Goal: Task Accomplishment & Management: Manage account settings

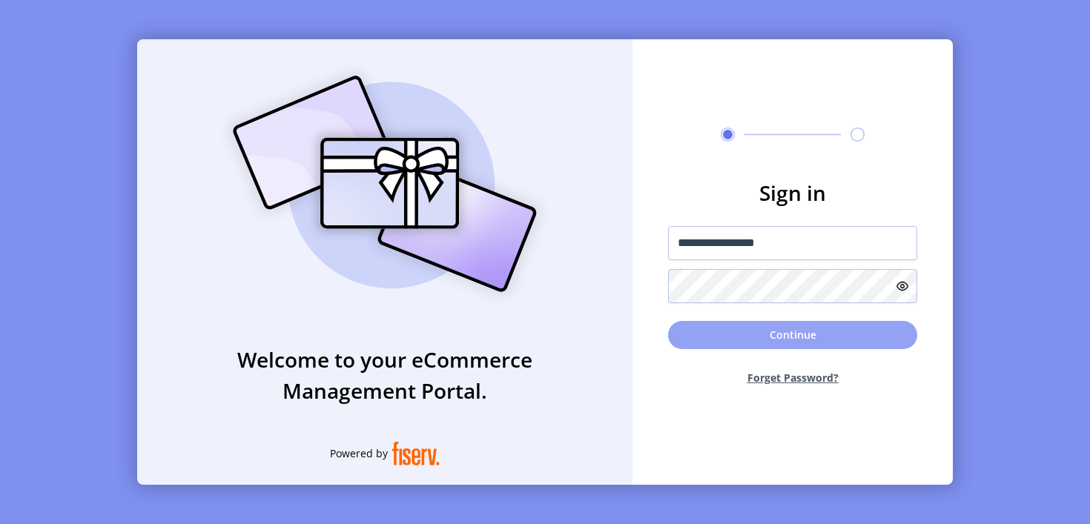
click at [538, 337] on button "Continue" at bounding box center [792, 335] width 249 height 28
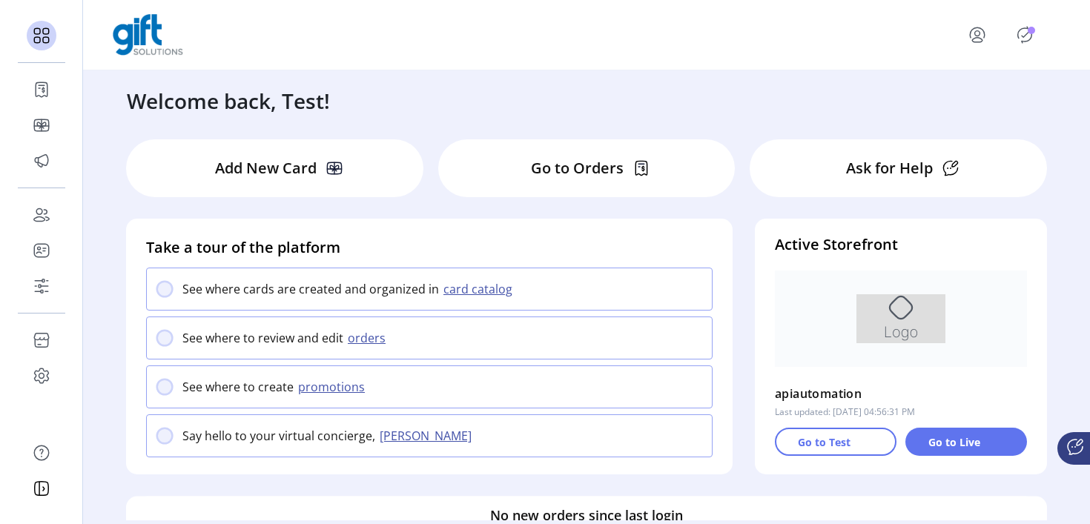
click at [538, 32] on icon "Publisher Panel" at bounding box center [1025, 35] width 24 height 24
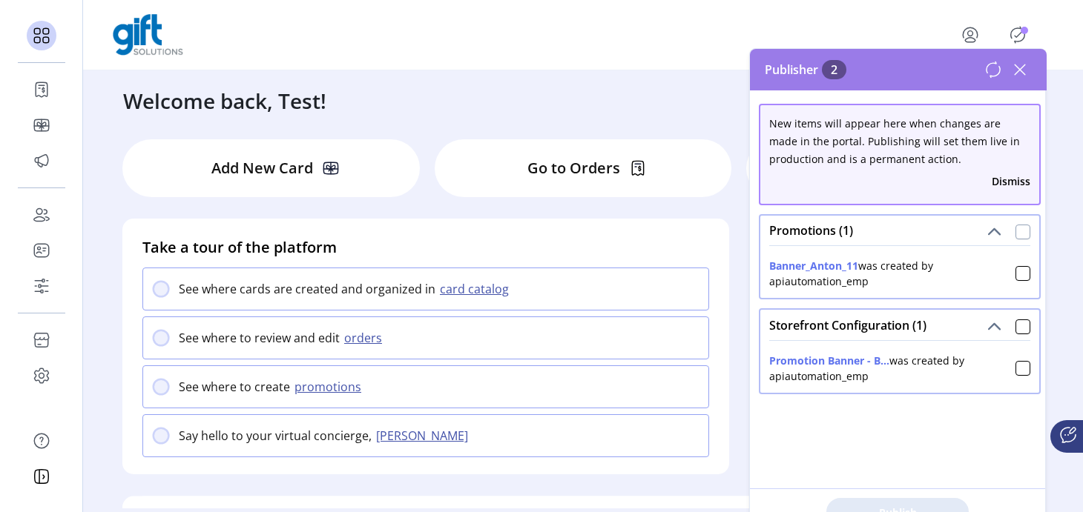
click at [538, 234] on div at bounding box center [1022, 232] width 15 height 15
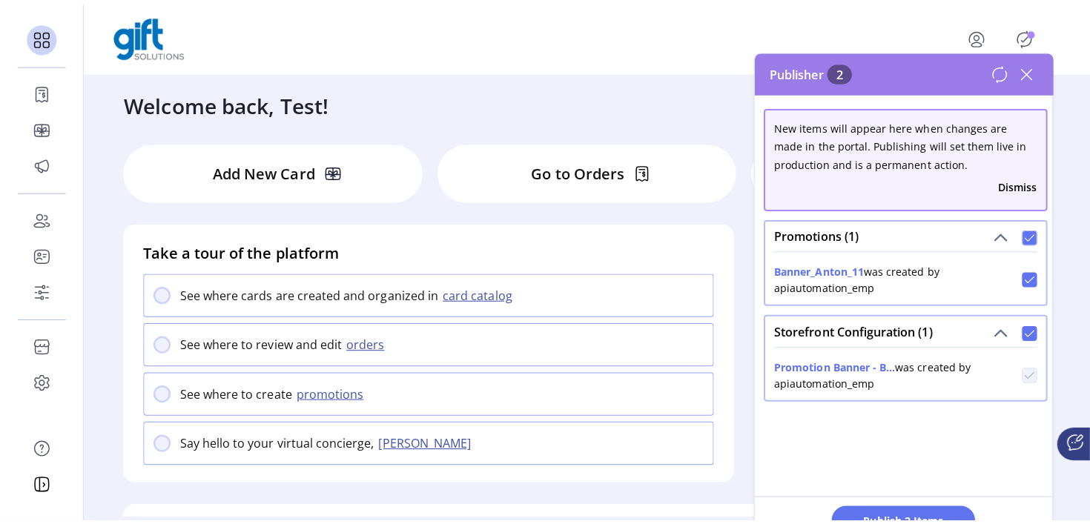
scroll to position [8, 4]
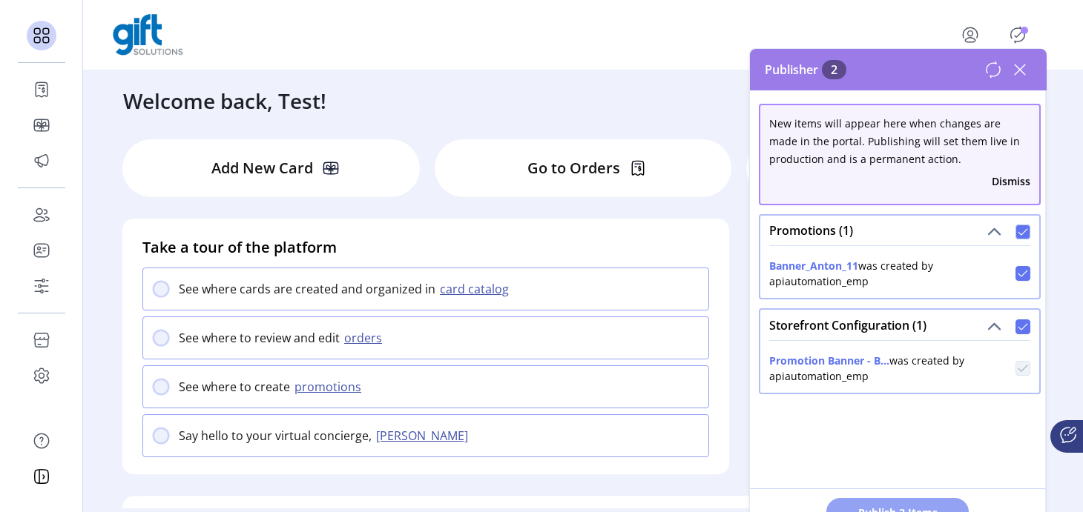
click at [538, 512] on span "Publish 2 Items" at bounding box center [897, 513] width 104 height 16
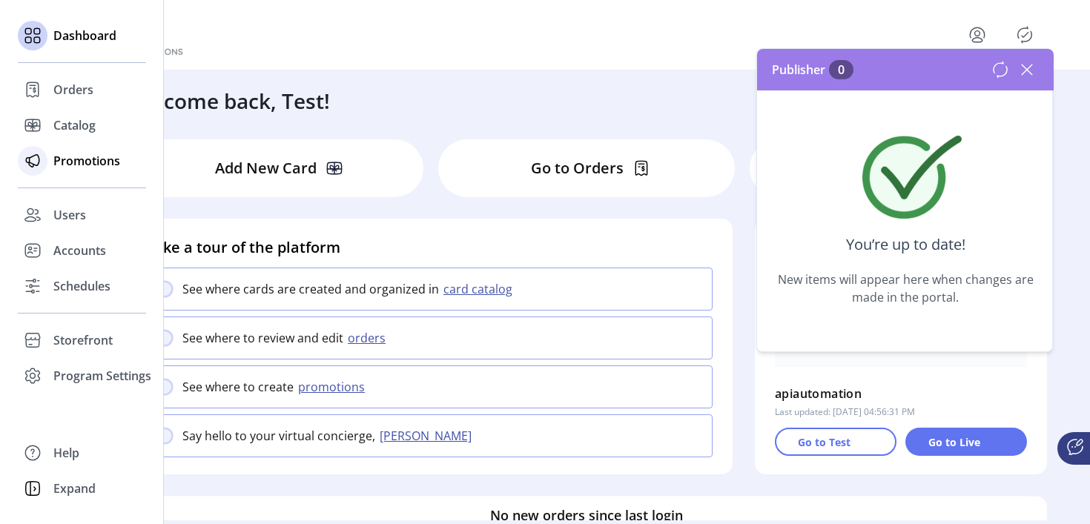
click at [88, 161] on span "Promotions" at bounding box center [86, 161] width 67 height 18
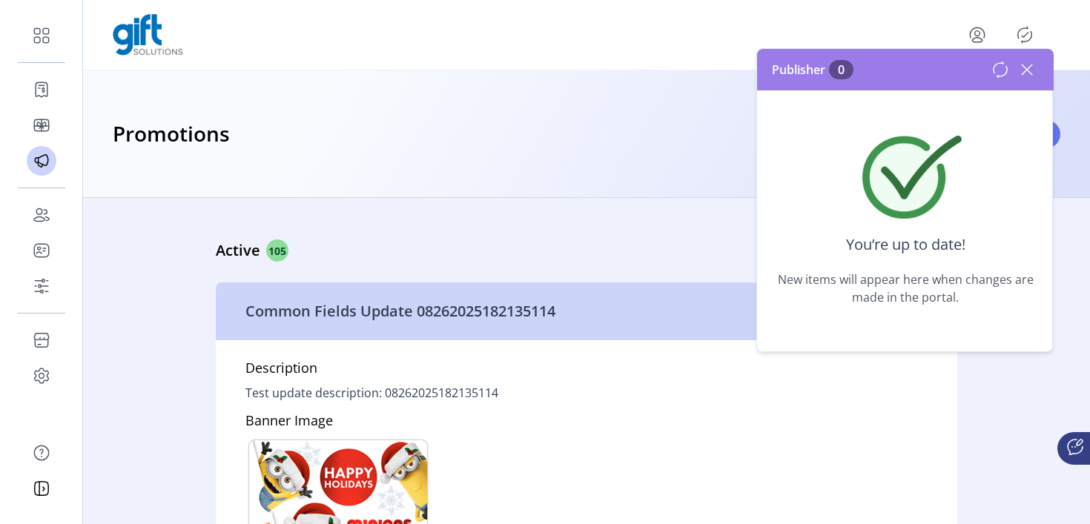
click at [538, 67] on icon at bounding box center [1027, 70] width 24 height 24
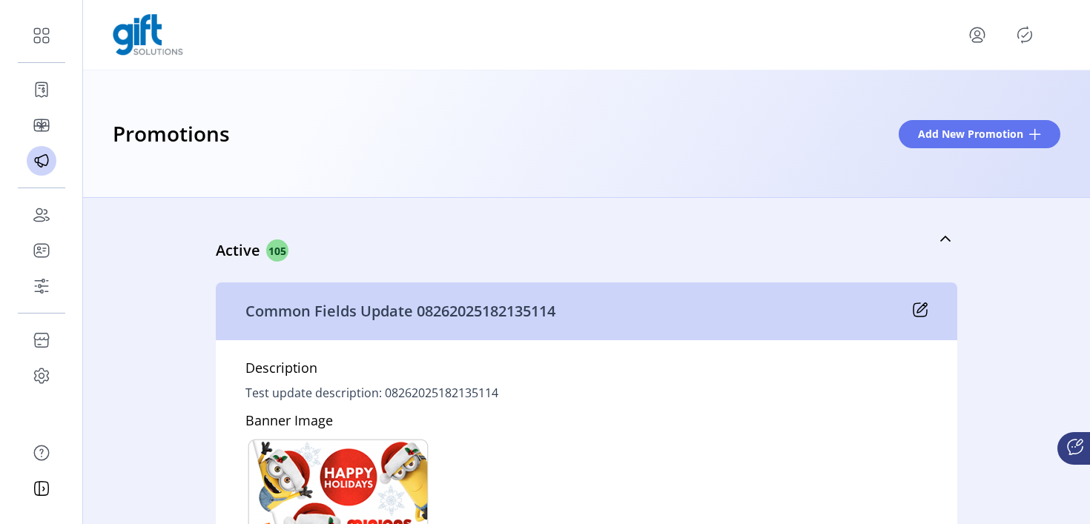
click at [538, 312] on icon at bounding box center [922, 308] width 10 height 10
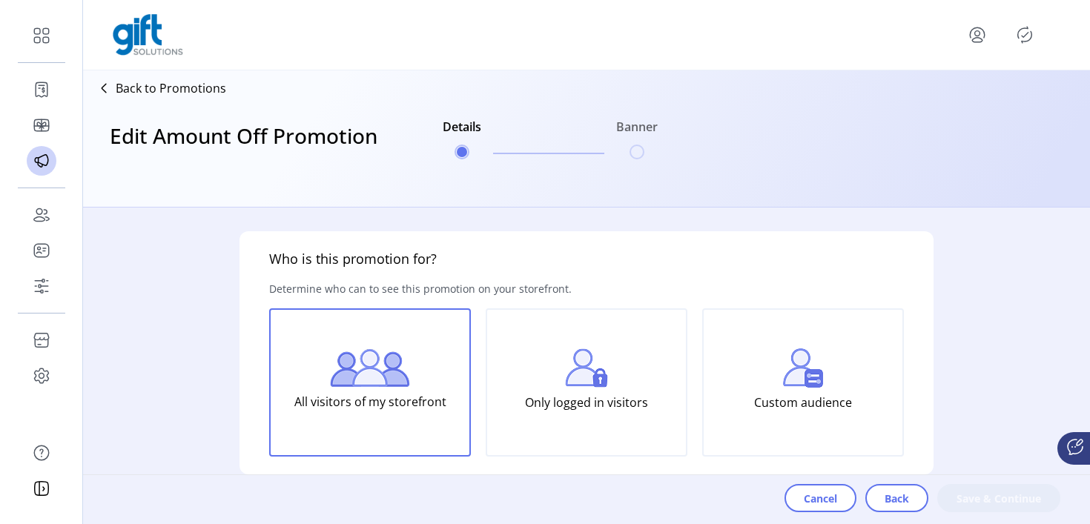
type input "**********"
type input "*****"
type input "**********"
type textarea "**********"
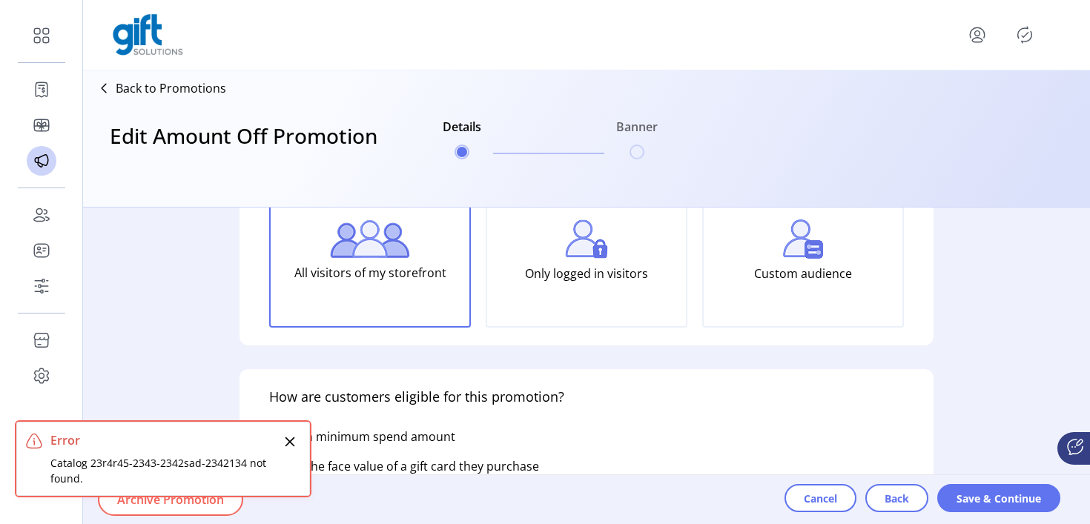
scroll to position [158, 0]
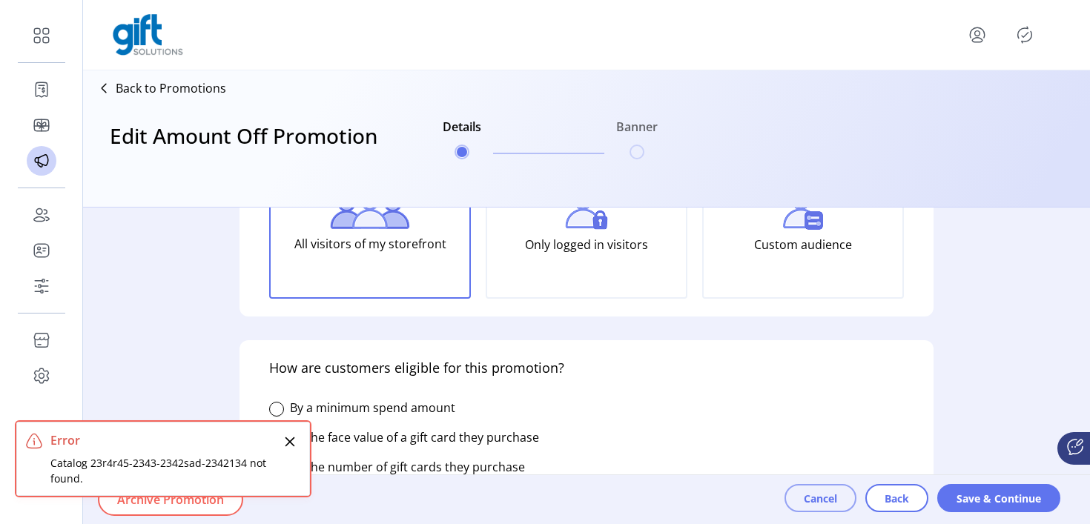
click at [538, 502] on span "Cancel" at bounding box center [820, 499] width 33 height 16
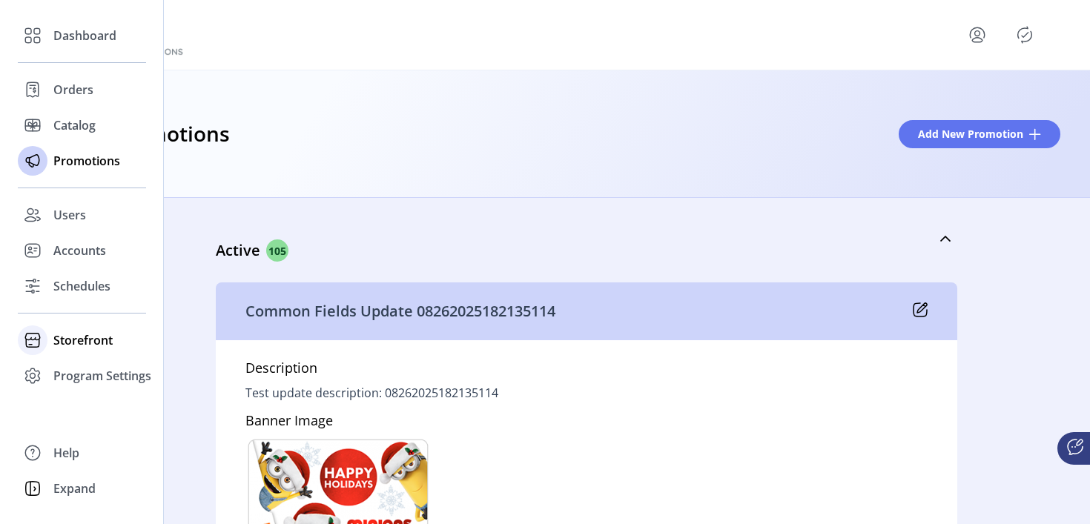
click at [46, 343] on div at bounding box center [33, 341] width 30 height 30
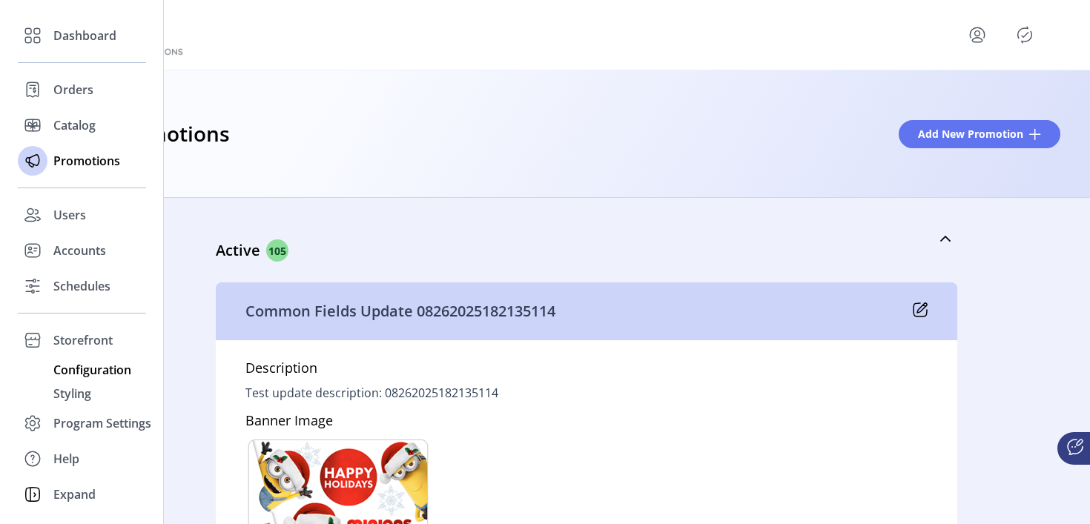
click at [85, 366] on span "Configuration" at bounding box center [92, 370] width 78 height 18
click at [105, 370] on span "Configuration" at bounding box center [92, 370] width 78 height 18
click at [92, 362] on span "Configuration" at bounding box center [92, 370] width 78 height 18
click at [89, 369] on span "Configuration" at bounding box center [92, 370] width 78 height 18
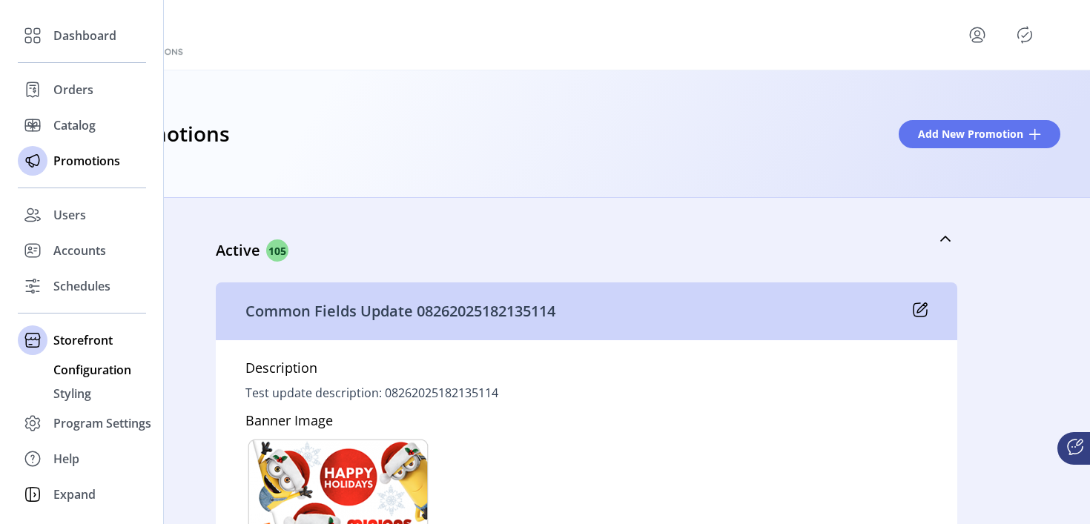
click at [64, 366] on span "Configuration" at bounding box center [92, 370] width 78 height 18
click at [91, 256] on span "Accounts" at bounding box center [79, 251] width 53 height 18
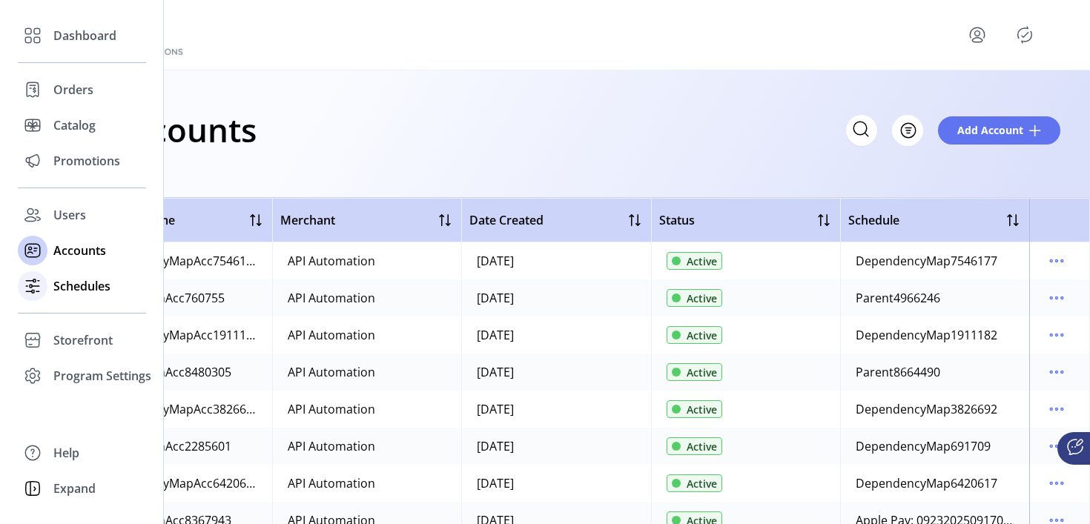
click at [83, 286] on span "Schedules" at bounding box center [81, 286] width 57 height 18
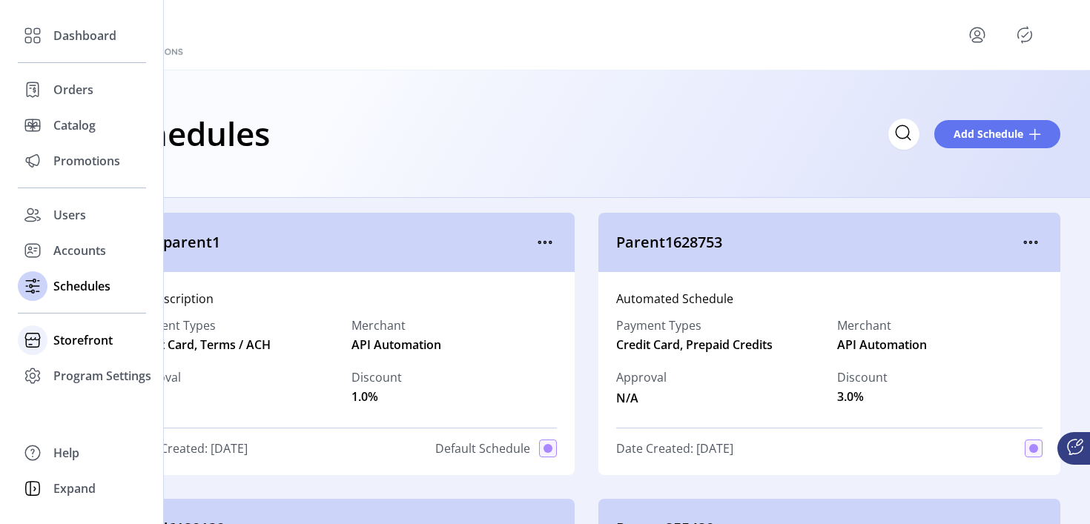
click at [83, 349] on div "Storefront" at bounding box center [82, 341] width 128 height 36
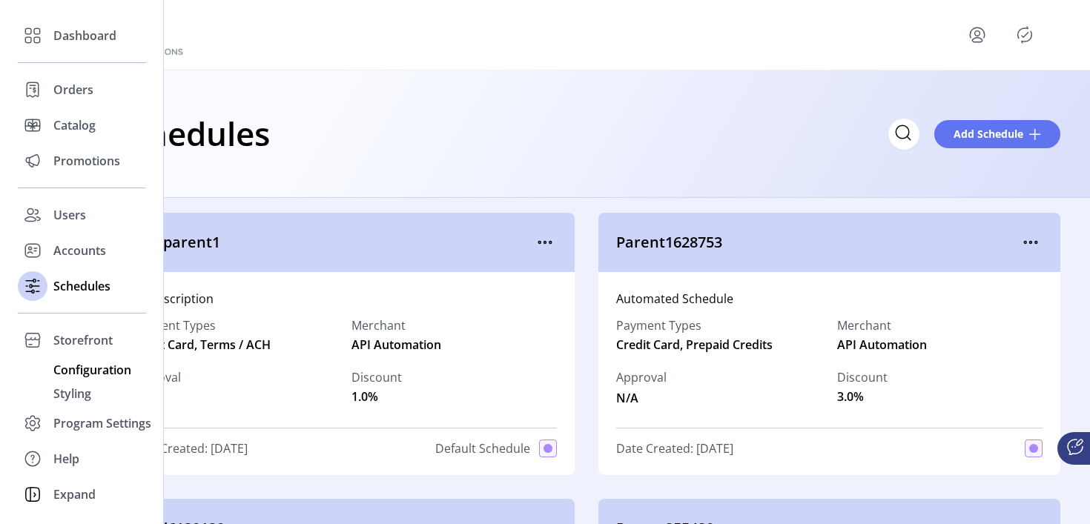
click at [79, 372] on span "Configuration" at bounding box center [92, 370] width 78 height 18
click at [102, 369] on span "Configuration" at bounding box center [92, 370] width 78 height 18
click at [70, 372] on span "Configuration" at bounding box center [92, 370] width 78 height 18
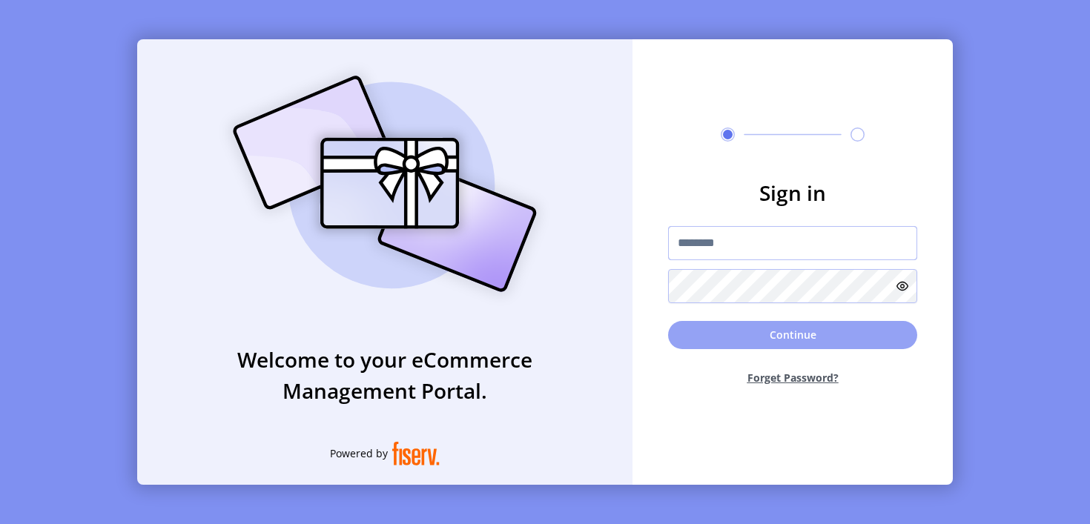
type input "**********"
click at [777, 337] on button "Continue" at bounding box center [792, 335] width 249 height 28
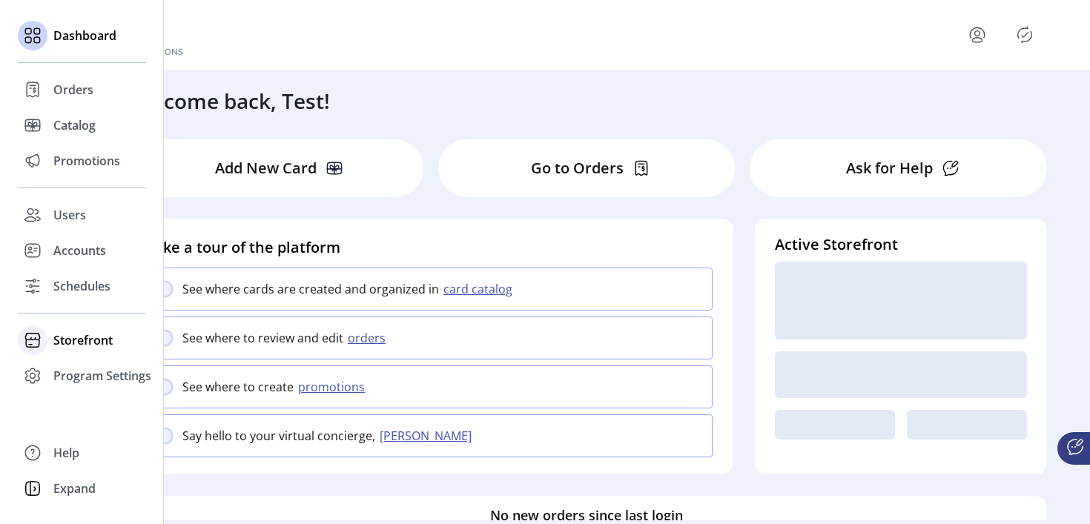
click at [100, 337] on span "Storefront" at bounding box center [82, 341] width 59 height 18
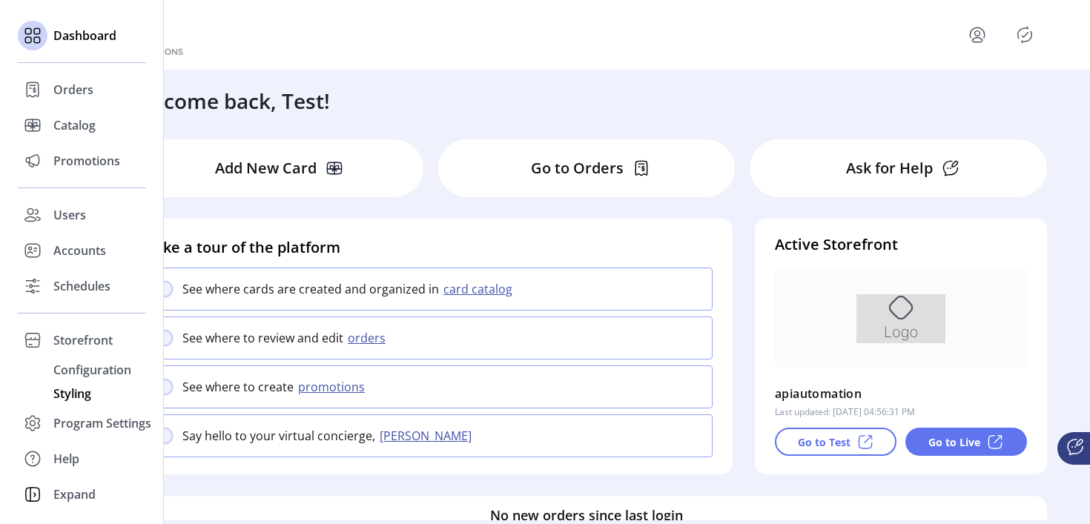
click at [86, 386] on span "Styling" at bounding box center [72, 394] width 38 height 18
click at [86, 380] on div "Configuration" at bounding box center [82, 370] width 128 height 24
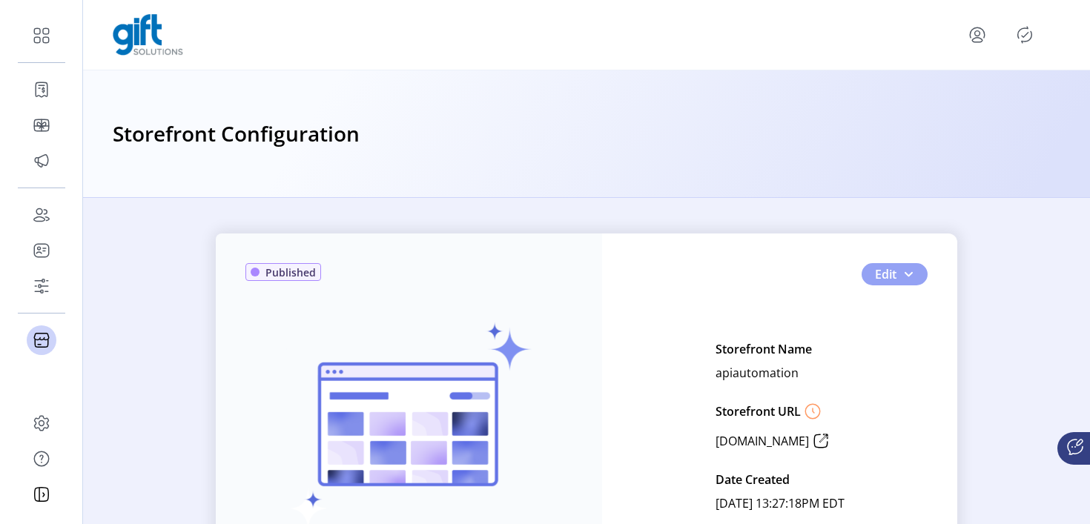
click at [913, 274] on button "Edit" at bounding box center [895, 274] width 66 height 22
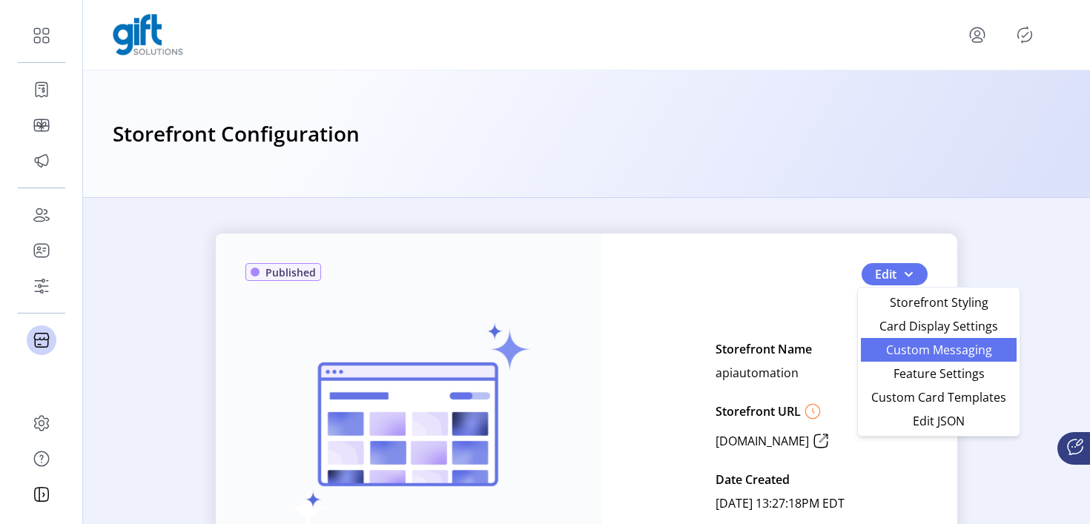
click at [934, 345] on span "Custom Messaging" at bounding box center [939, 350] width 138 height 12
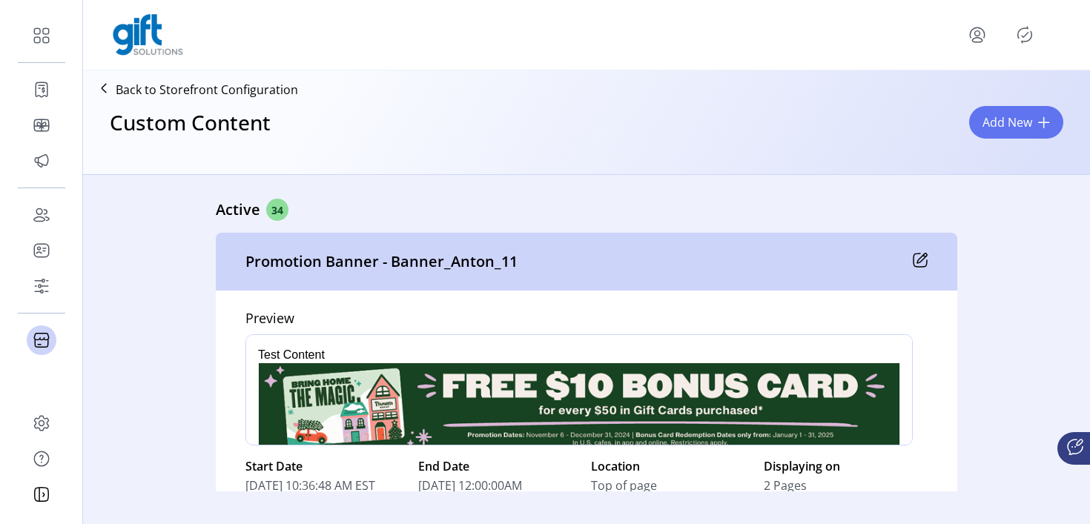
click at [917, 264] on icon at bounding box center [920, 260] width 15 height 15
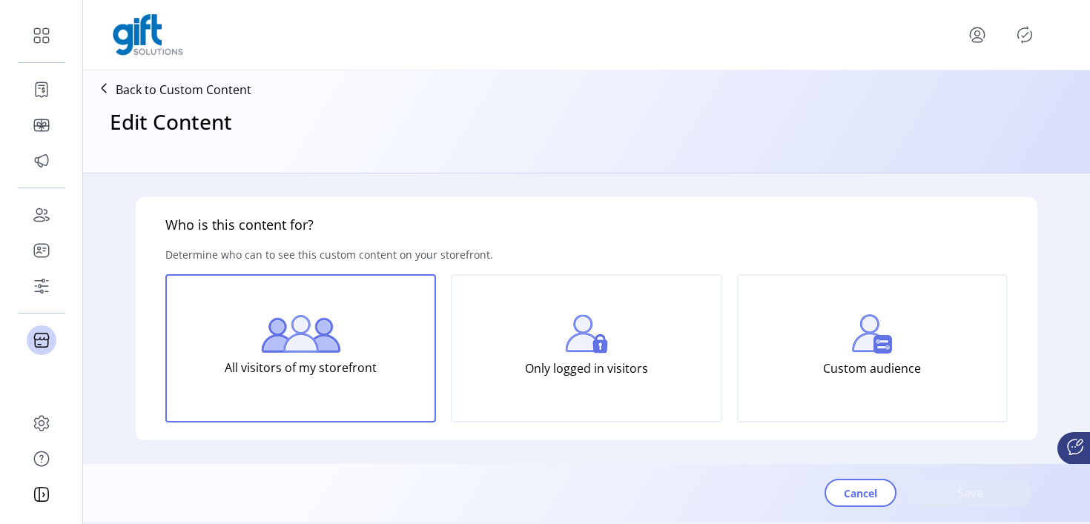
type input "**********"
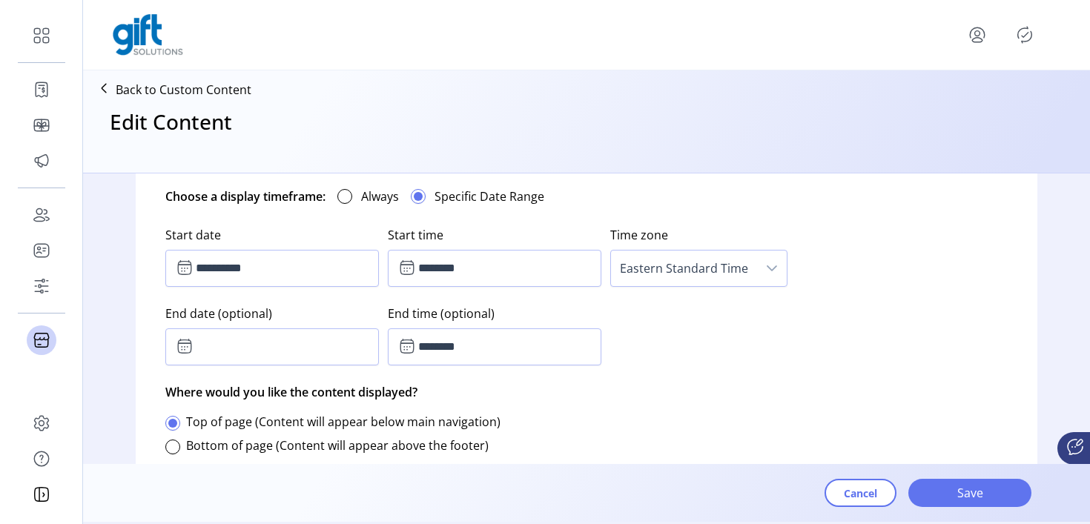
click at [177, 86] on p "Back to Custom Content" at bounding box center [184, 90] width 136 height 18
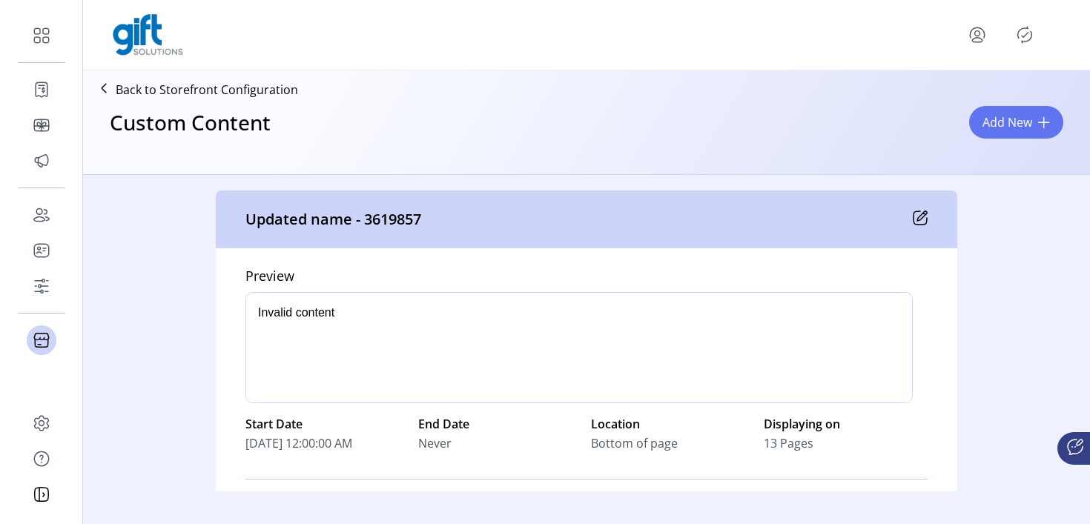
click at [917, 211] on icon at bounding box center [920, 218] width 15 height 15
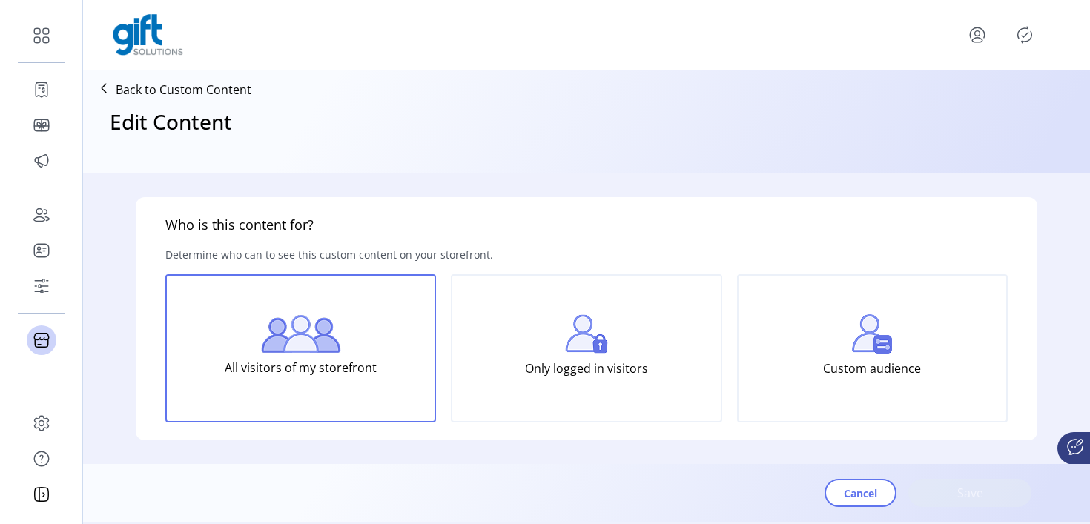
type input "**********"
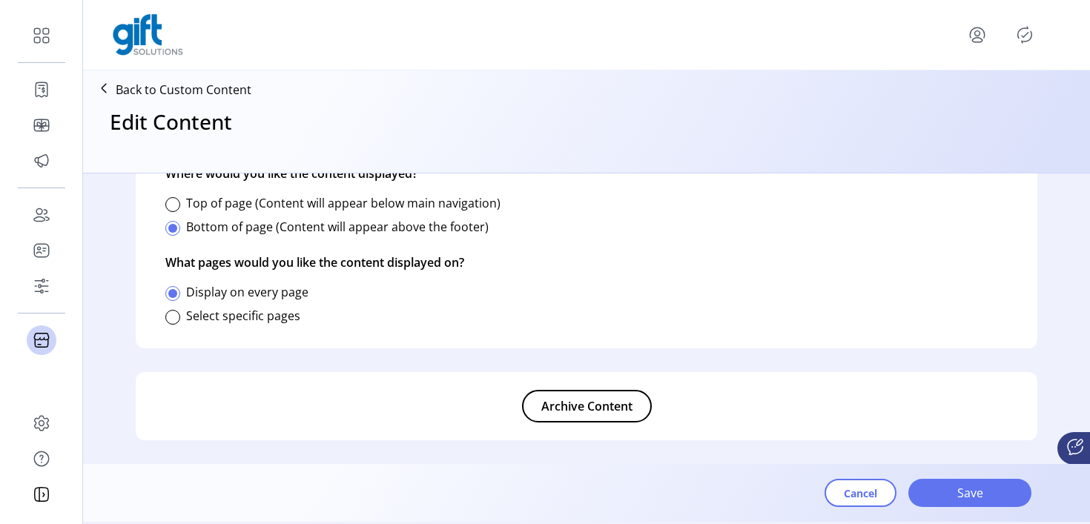
click at [596, 409] on span "Archive Content" at bounding box center [586, 407] width 91 height 18
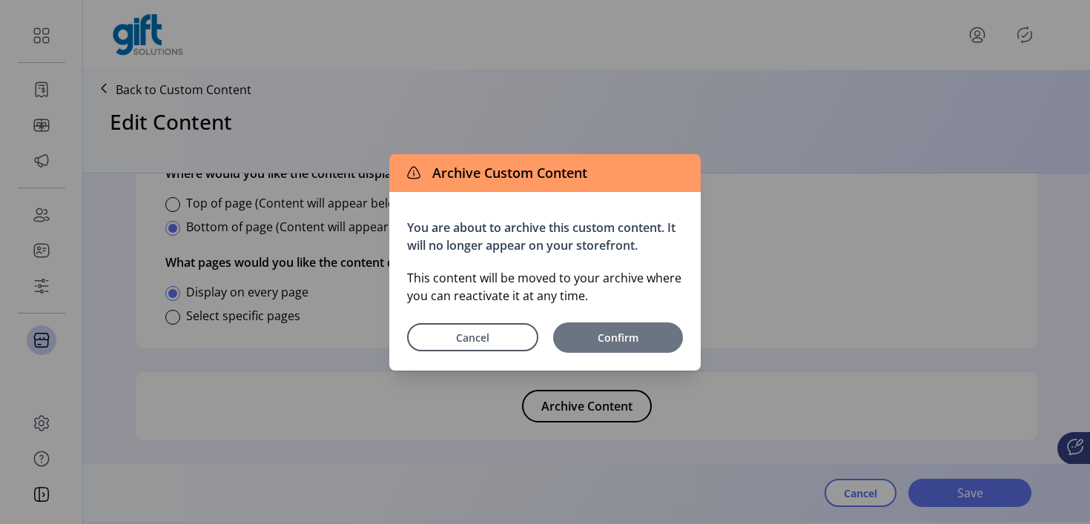
click at [630, 349] on button "Confirm" at bounding box center [618, 338] width 130 height 30
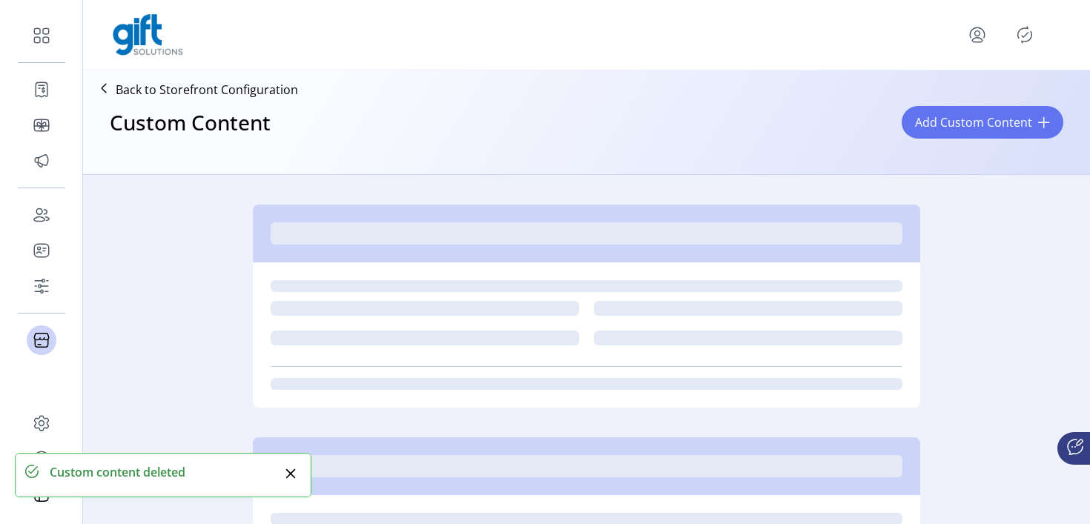
click at [624, 343] on div at bounding box center [748, 338] width 309 height 15
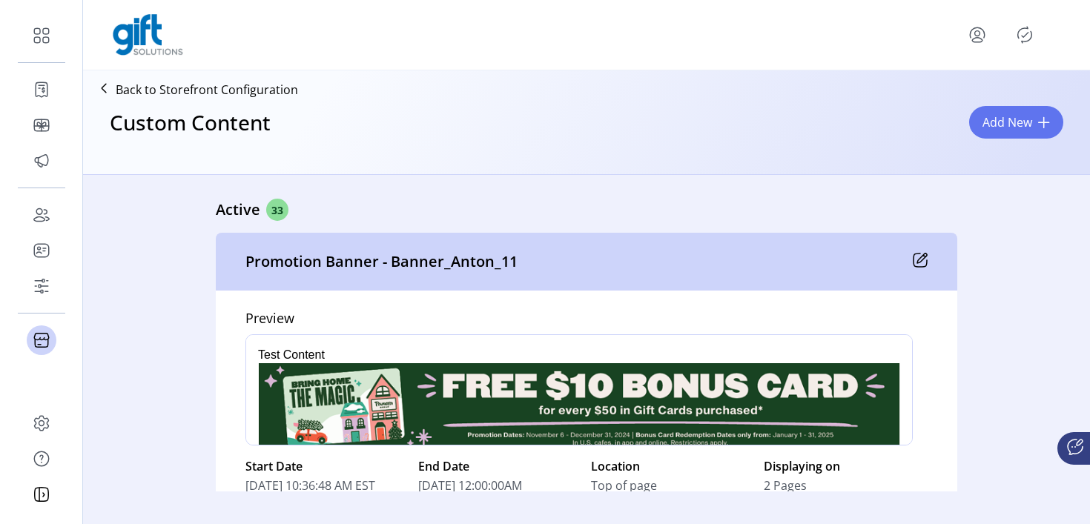
click at [1021, 33] on icon "Publisher Panel" at bounding box center [1025, 35] width 24 height 24
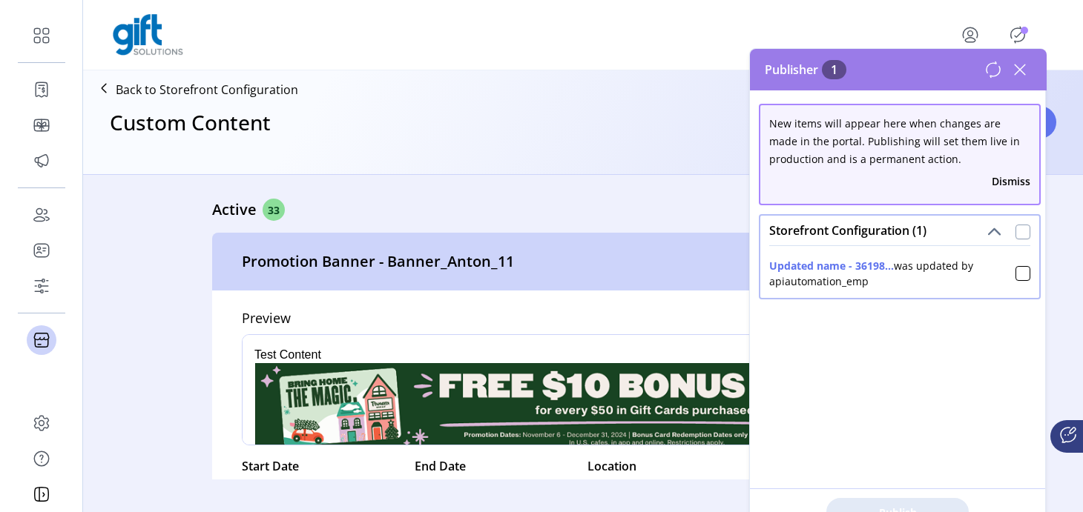
click at [1021, 228] on div at bounding box center [1022, 232] width 15 height 15
click at [891, 503] on button "Publish 1 Items" at bounding box center [897, 512] width 142 height 28
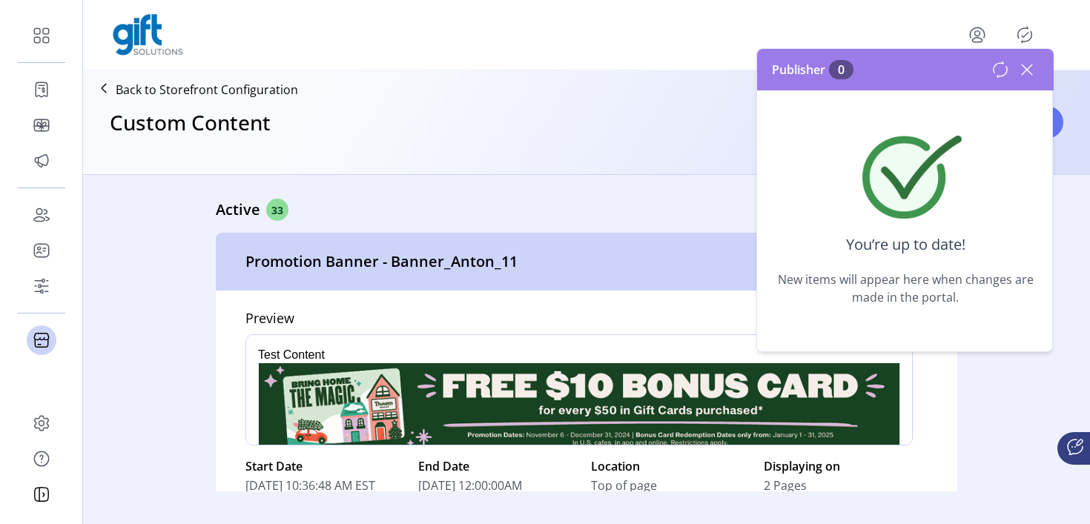
click at [1026, 74] on icon at bounding box center [1027, 70] width 24 height 24
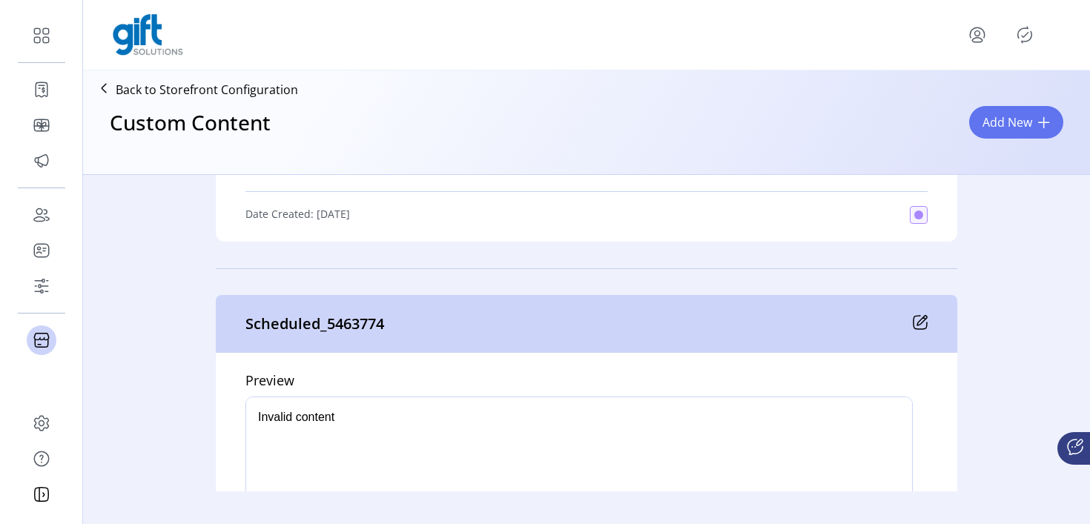
click at [927, 320] on div "Scheduled_5463774" at bounding box center [587, 324] width 742 height 58
click at [921, 320] on icon at bounding box center [922, 321] width 10 height 10
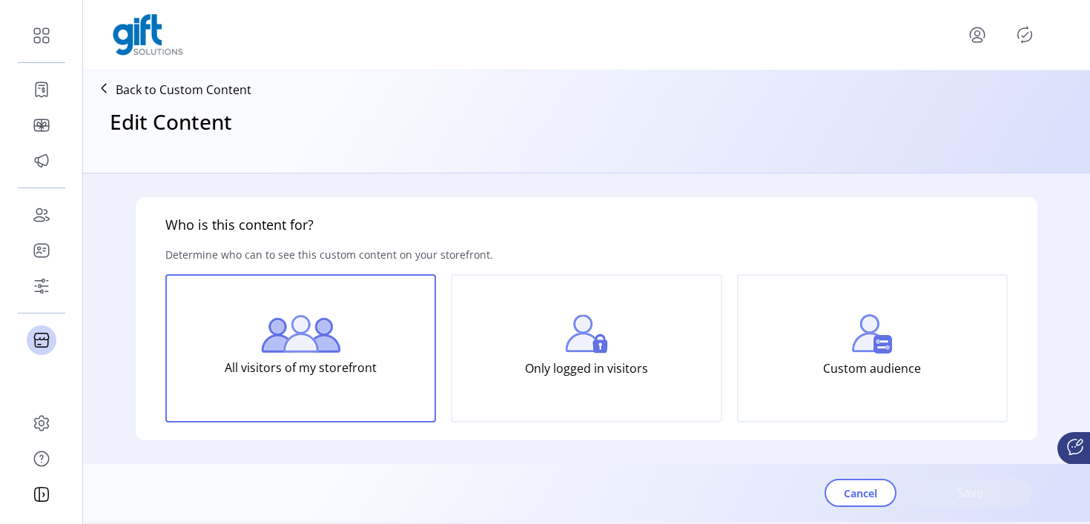
type input "**********"
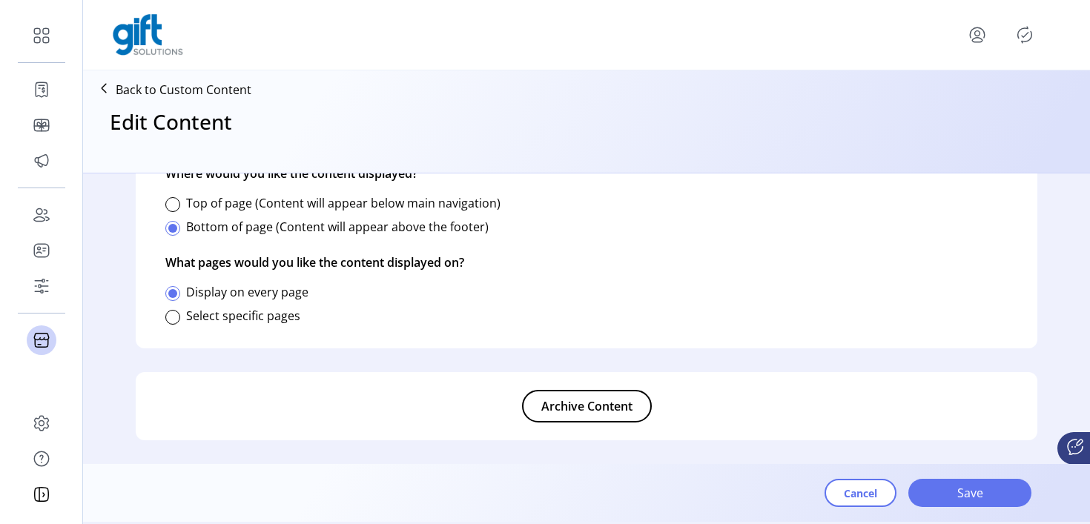
click at [611, 413] on span "Archive Content" at bounding box center [586, 407] width 91 height 18
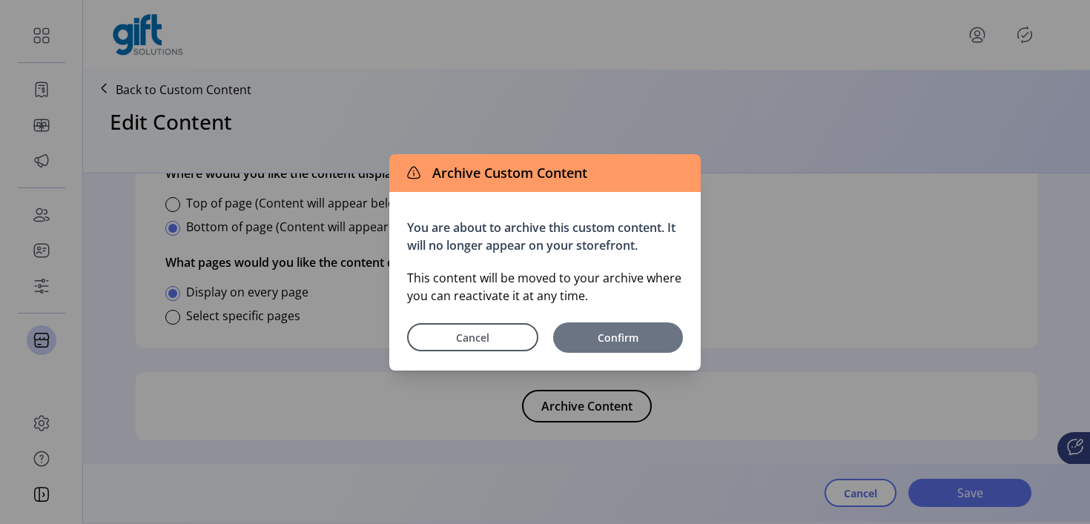
click at [622, 344] on span "Confirm" at bounding box center [618, 338] width 115 height 16
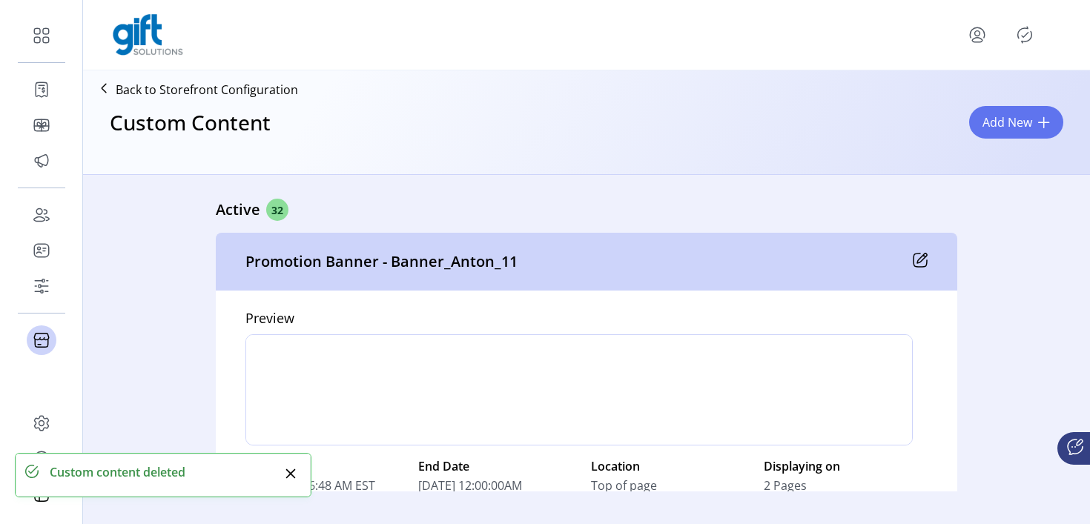
click at [1020, 35] on icon "Publisher Panel" at bounding box center [1025, 35] width 24 height 24
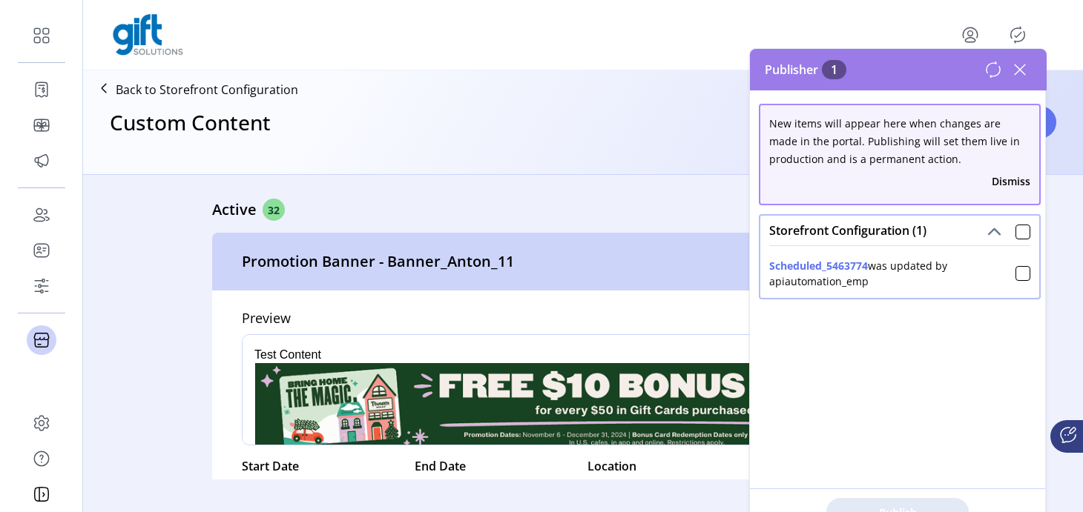
click at [853, 271] on button "Scheduled_5463774" at bounding box center [818, 266] width 99 height 16
click at [1026, 71] on icon at bounding box center [1020, 70] width 24 height 24
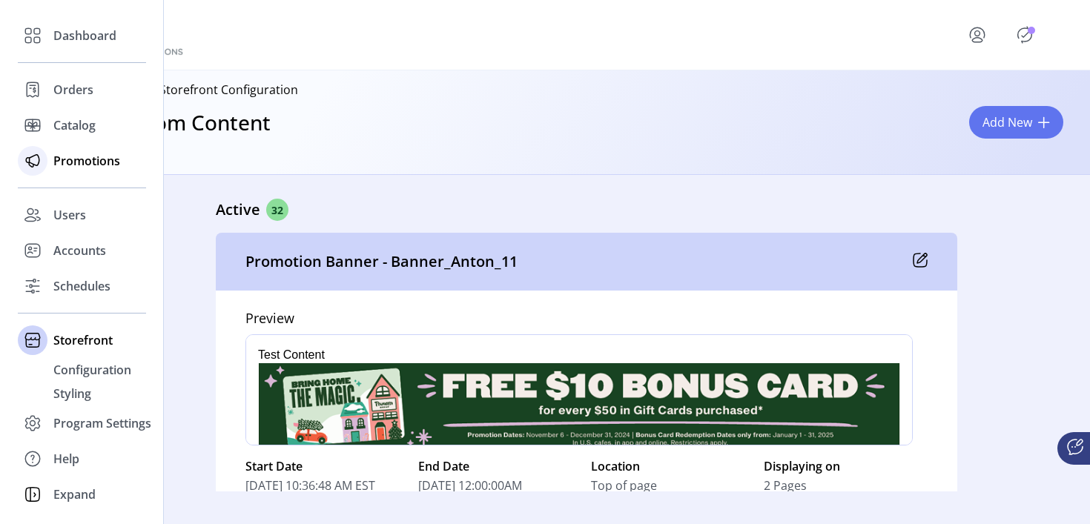
click at [75, 169] on span "Promotions" at bounding box center [86, 161] width 67 height 18
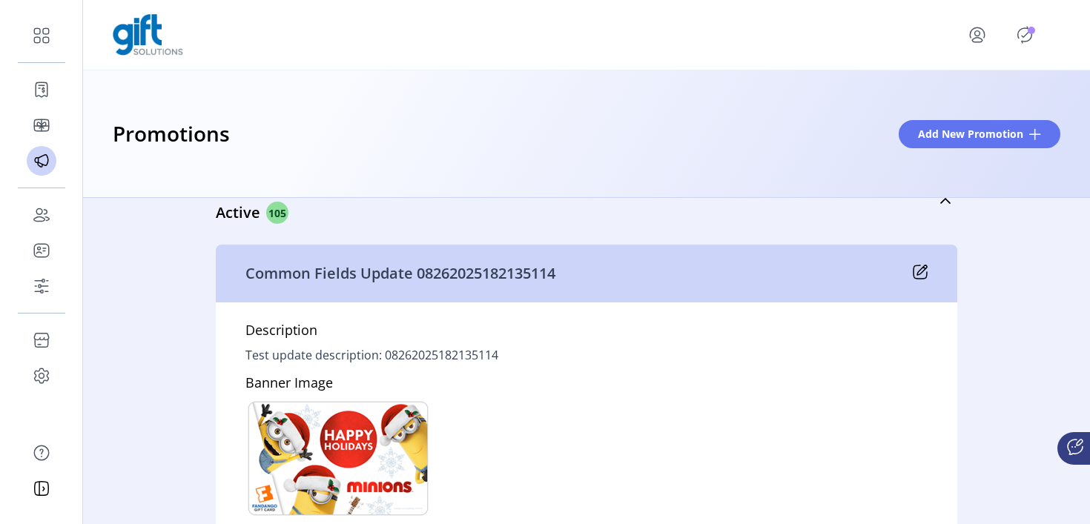
scroll to position [32, 0]
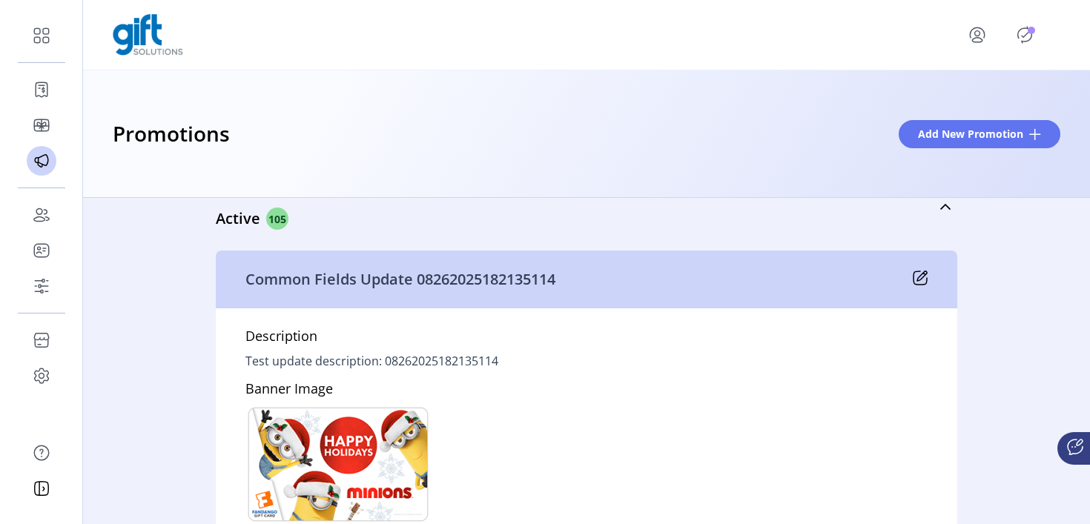
click at [916, 273] on icon at bounding box center [920, 278] width 15 height 15
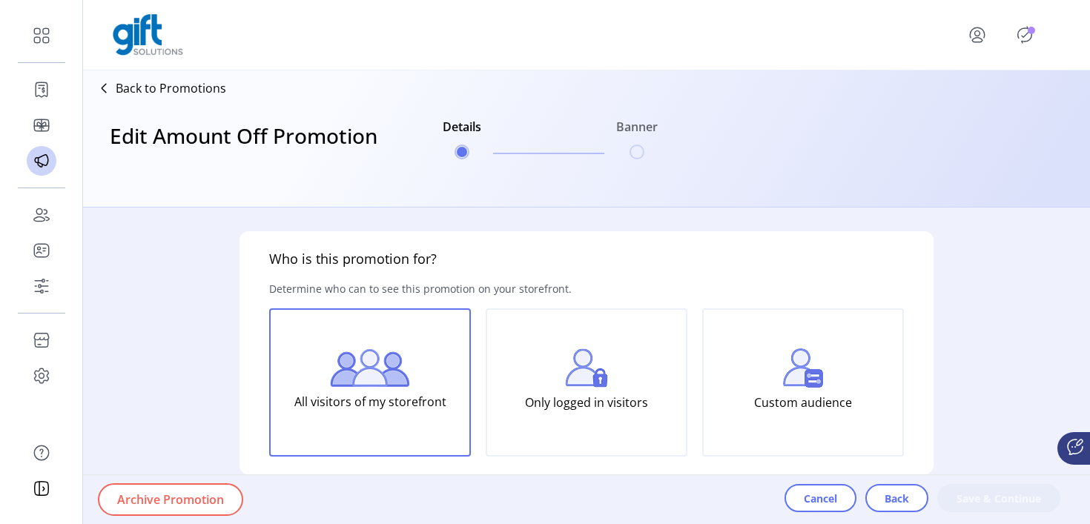
type input "**********"
type input "*****"
type input "**********"
type textarea "**********"
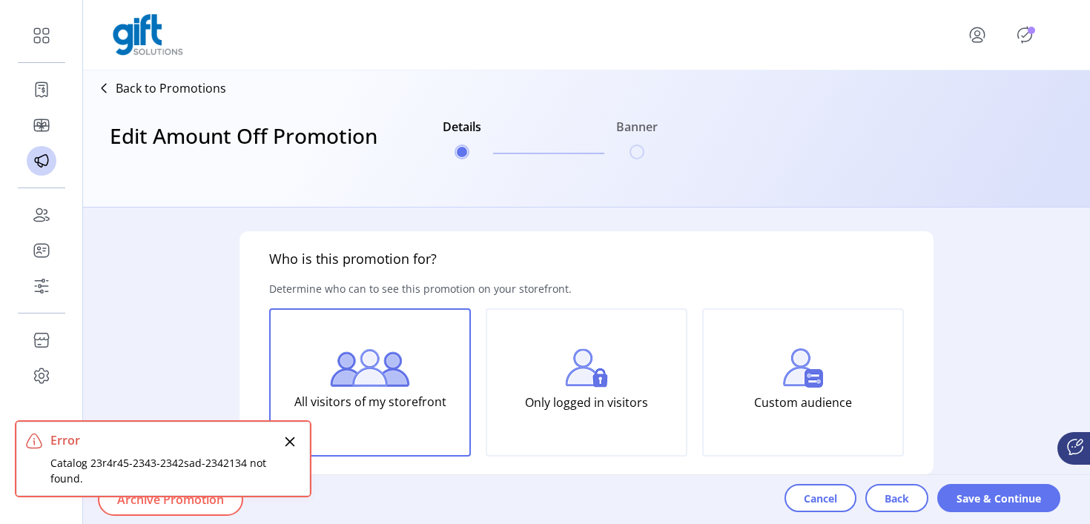
click at [292, 441] on icon "Close" at bounding box center [290, 442] width 12 height 12
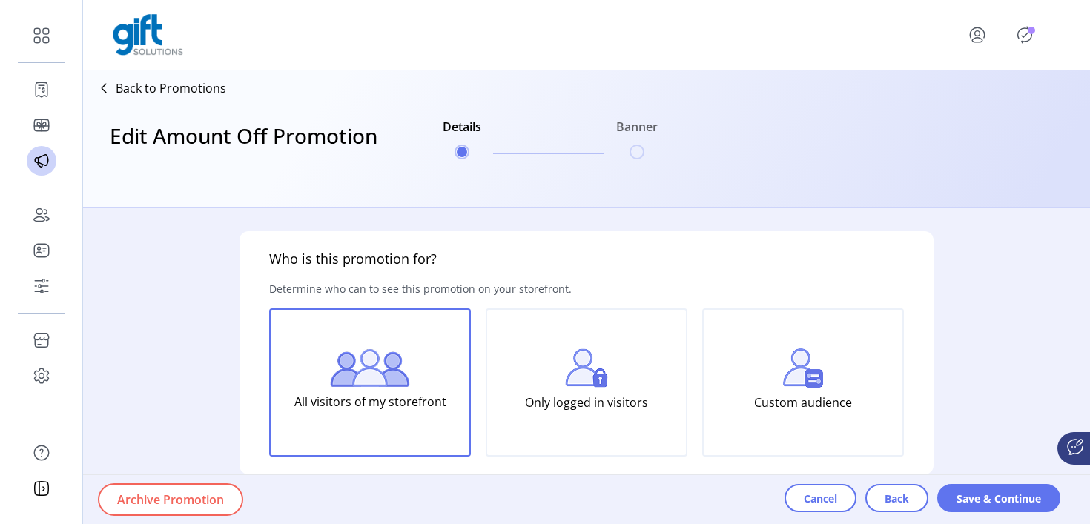
click at [186, 493] on span "Archive Promotion" at bounding box center [170, 500] width 107 height 18
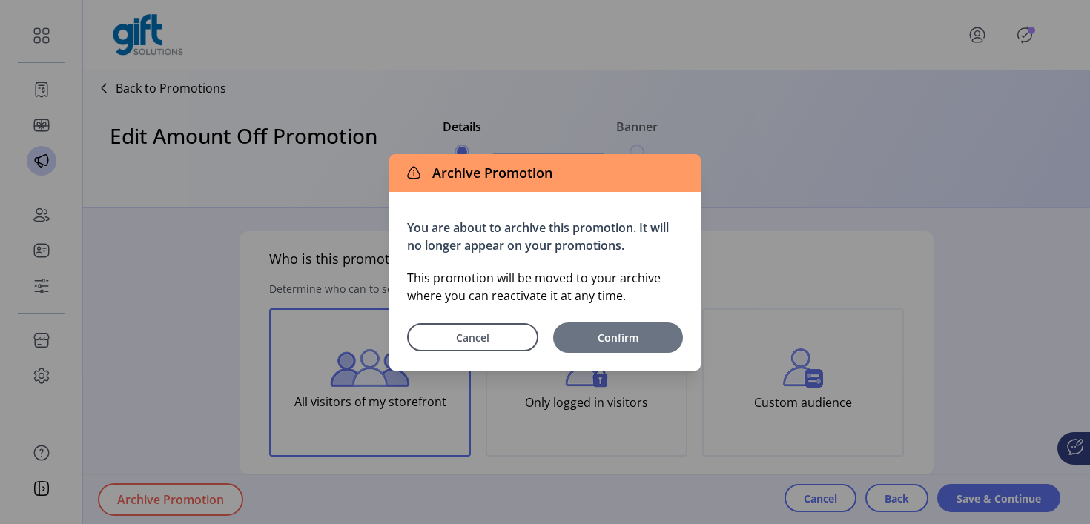
click at [618, 333] on span "Confirm" at bounding box center [618, 338] width 115 height 16
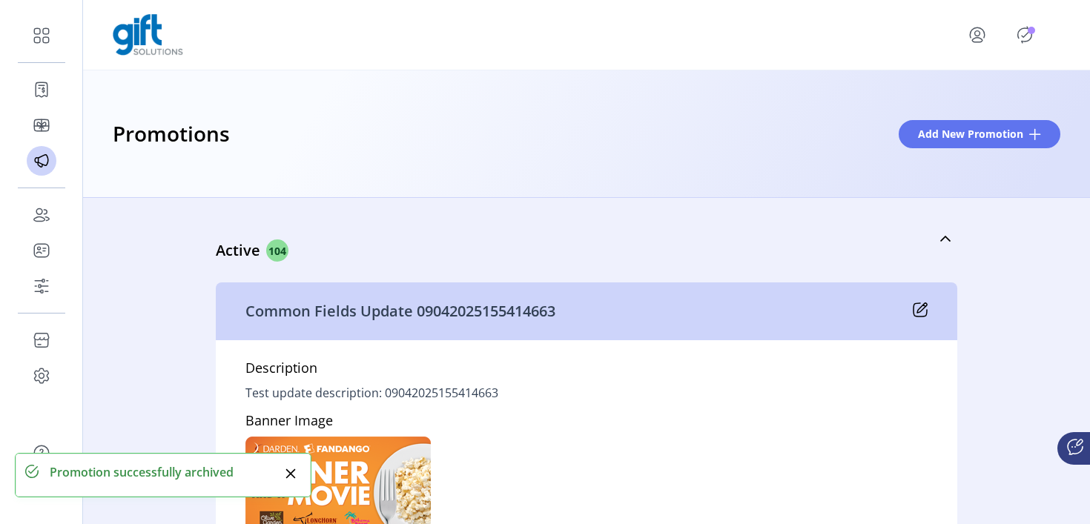
click at [1027, 41] on icon "Publisher Panel" at bounding box center [1025, 35] width 14 height 16
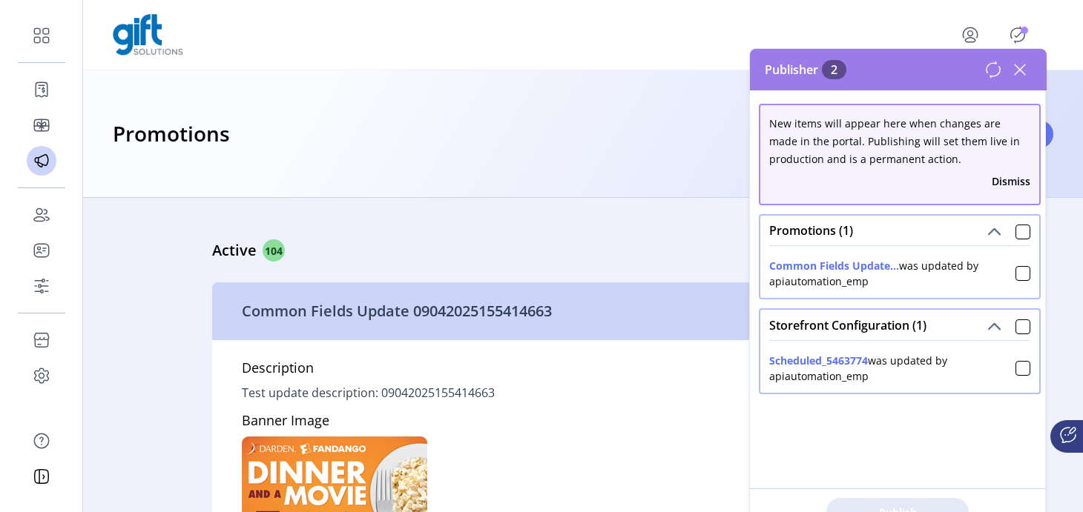
click at [1029, 64] on icon at bounding box center [1020, 70] width 24 height 24
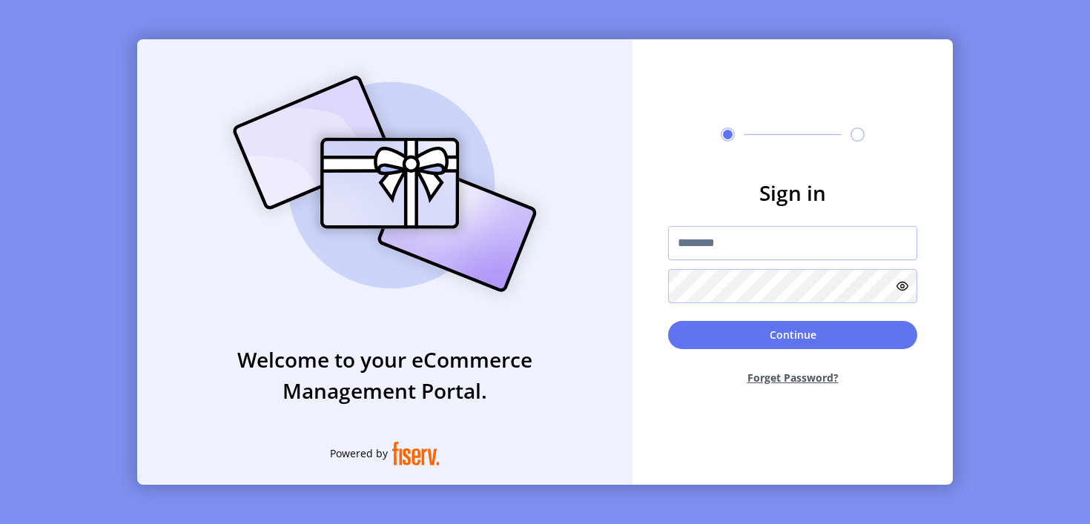
type input "**********"
